Goal: Browse casually

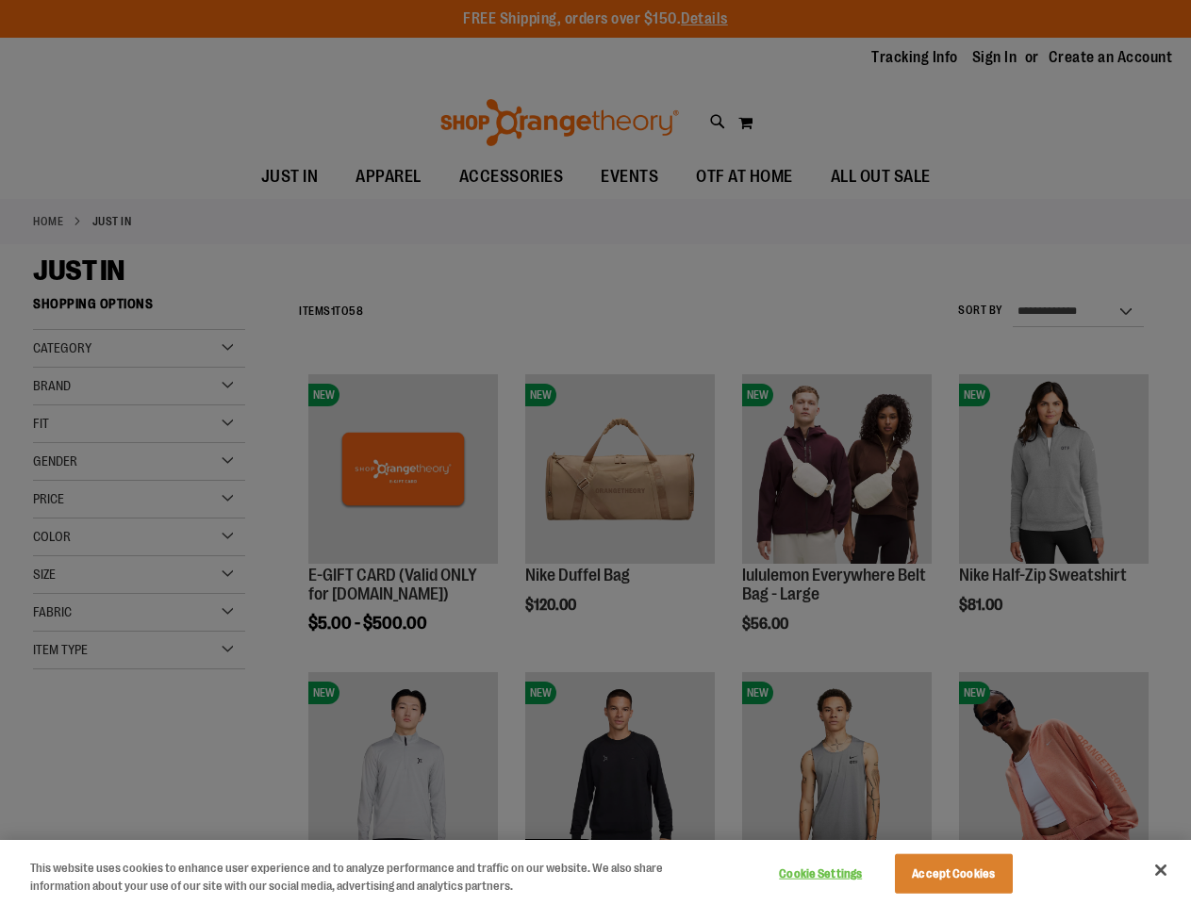
click at [595, 452] on div at bounding box center [595, 452] width 1191 height 905
click at [844, 874] on button "Cookie Settings" at bounding box center [821, 874] width 118 height 38
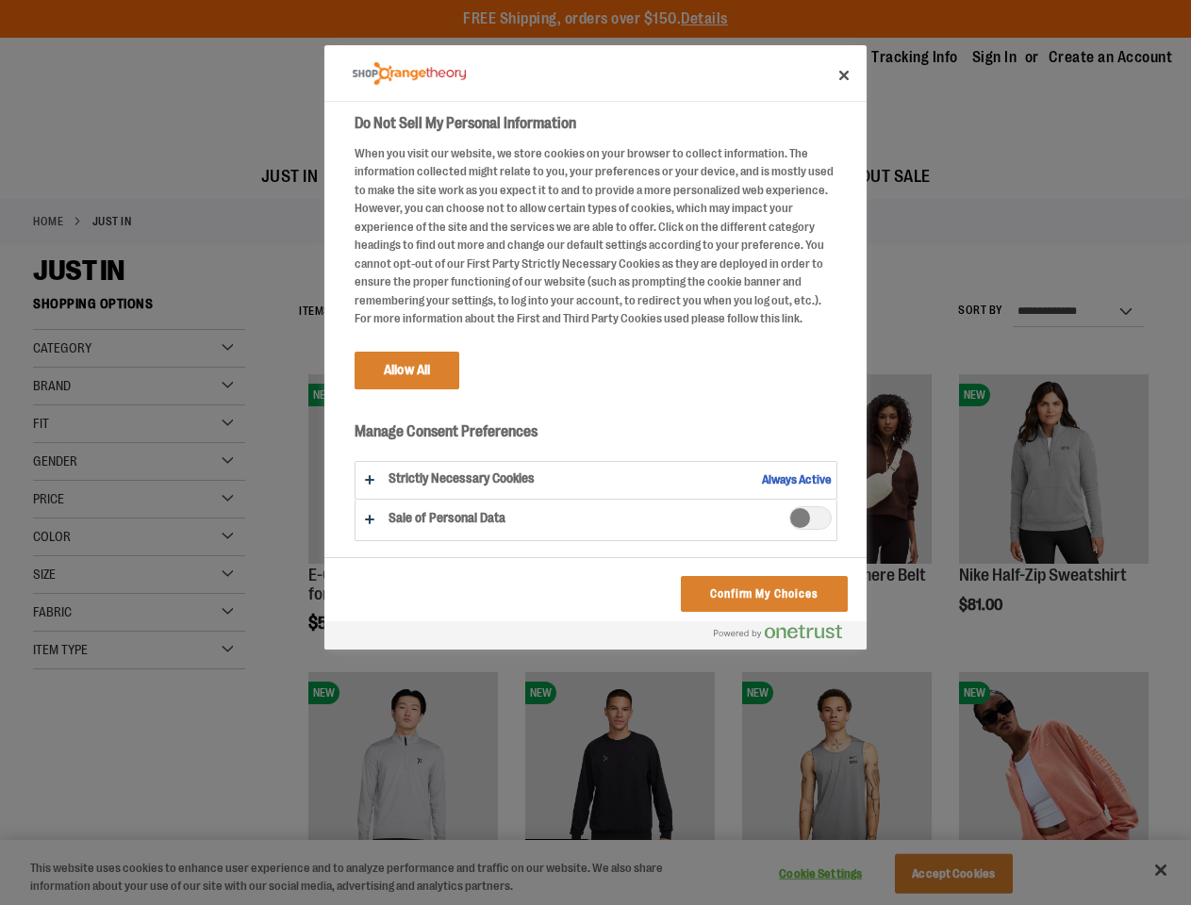
click at [977, 874] on div at bounding box center [595, 452] width 1191 height 905
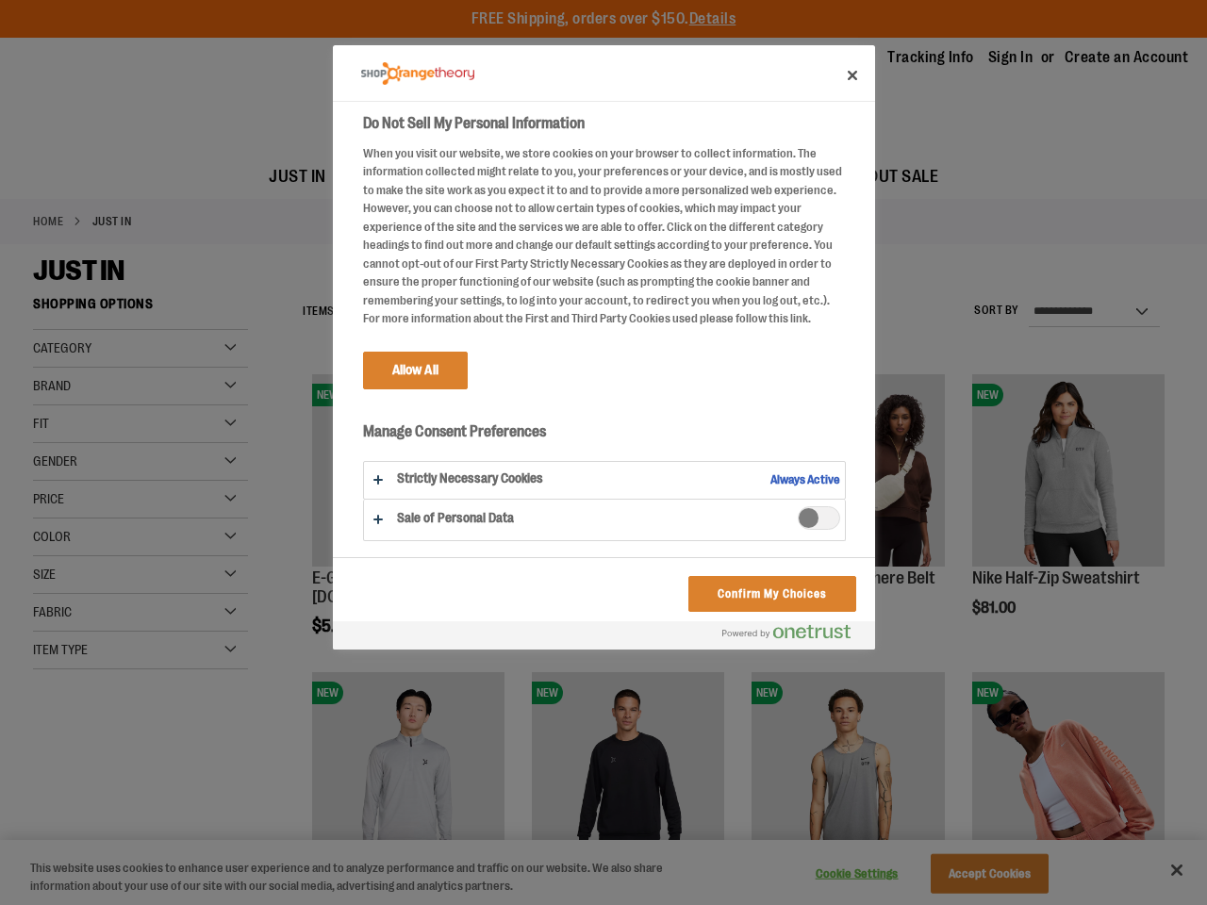
click at [1160, 870] on div at bounding box center [603, 452] width 1207 height 905
click at [986, 904] on html "Skip to Content The store will not work correctly when cookies are disabled. FR…" at bounding box center [603, 452] width 1207 height 905
